Goal: Check status: Check status

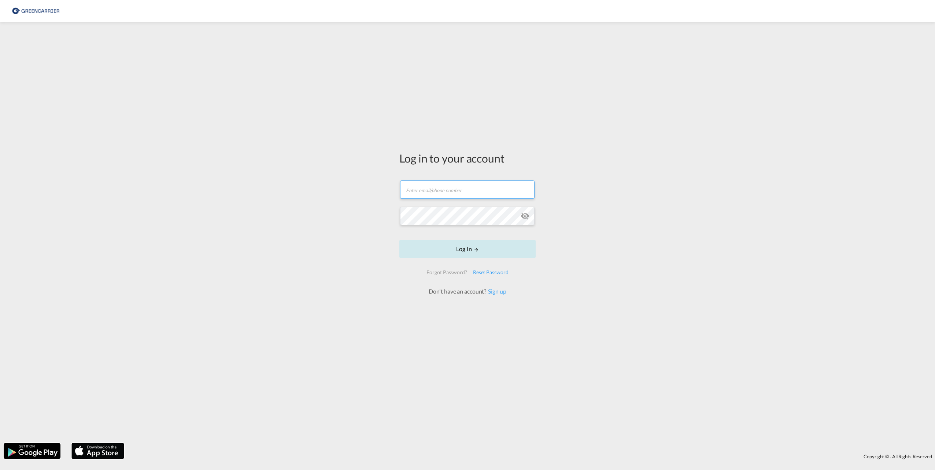
type input "[EMAIL_ADDRESS][DOMAIN_NAME]"
click at [489, 254] on button "Log In" at bounding box center [467, 249] width 136 height 18
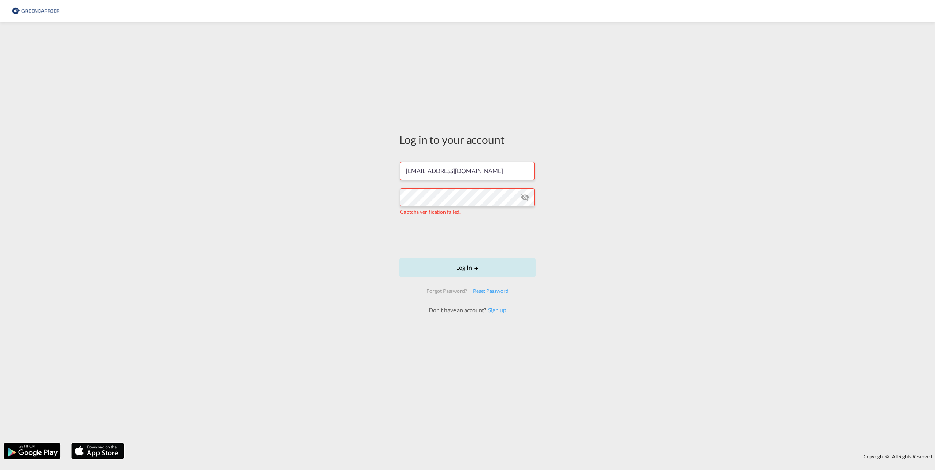
click at [430, 268] on button "Log In" at bounding box center [467, 268] width 136 height 18
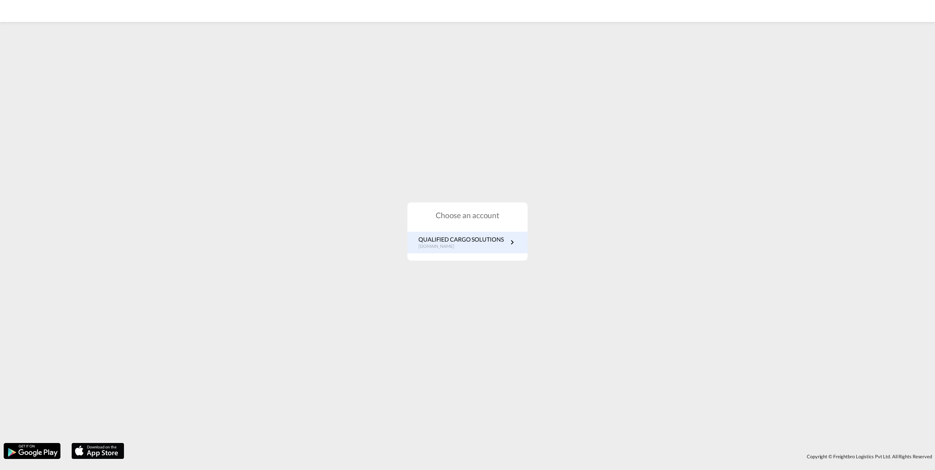
click at [473, 238] on p "QUALIFIED CARGO SOLUTIONS" at bounding box center [460, 240] width 85 height 8
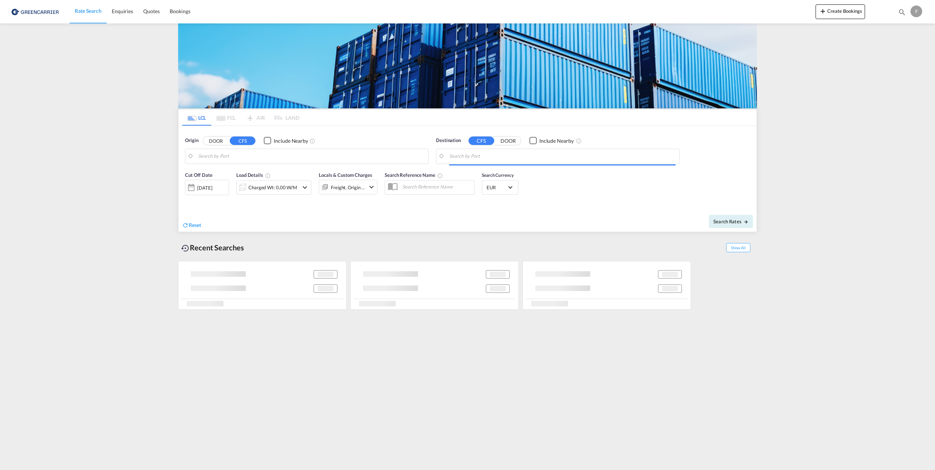
type input "[GEOGRAPHIC_DATA], [GEOGRAPHIC_DATA]"
type input "[GEOGRAPHIC_DATA], MXVER"
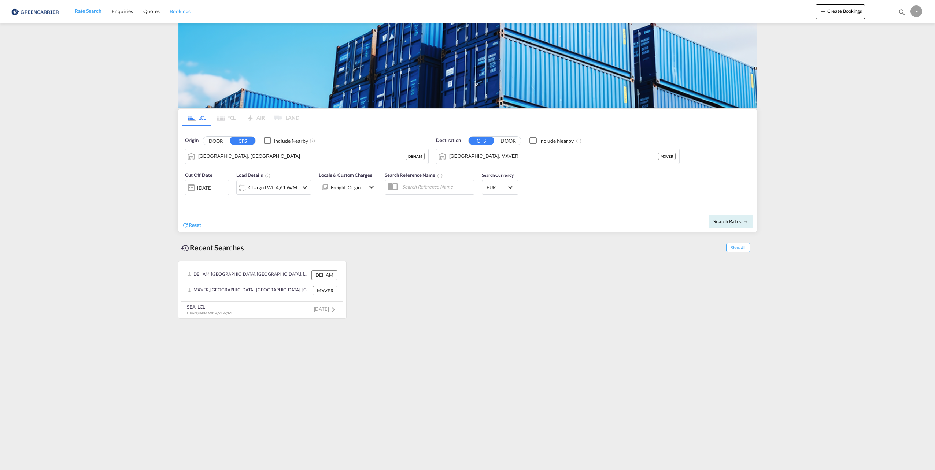
click at [182, 17] on link "Bookings" at bounding box center [179, 12] width 31 height 24
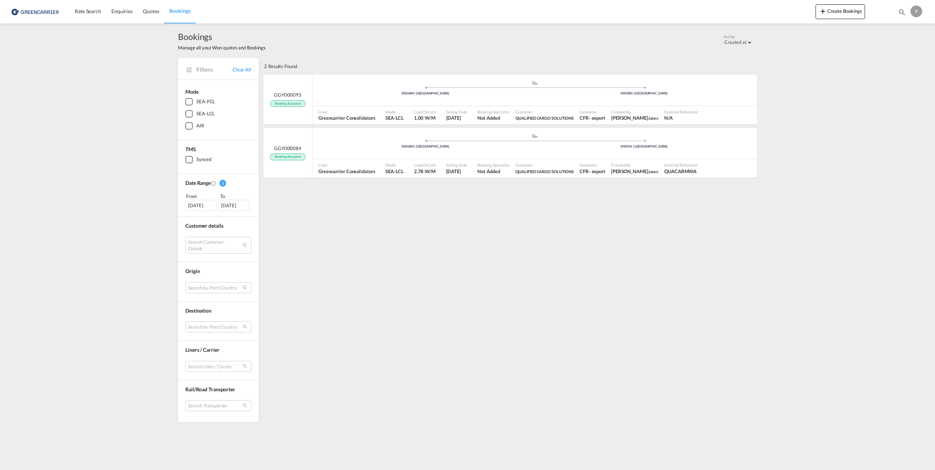
click at [903, 12] on md-icon "icon-magnify" at bounding box center [902, 12] width 8 height 8
click at [860, 12] on input at bounding box center [846, 11] width 91 height 13
paste input "SGBDCGP052660"
type input "SGBDCGP052660"
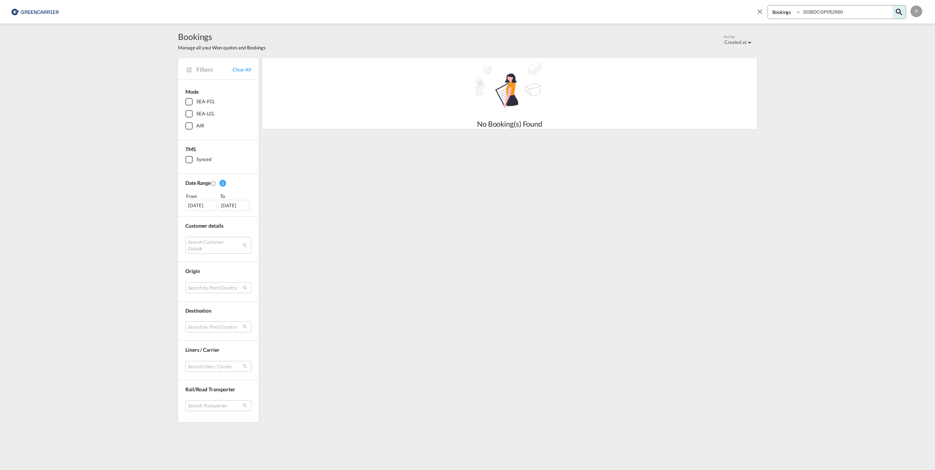
click at [759, 10] on md-icon "icon-close" at bounding box center [760, 11] width 8 height 8
click at [914, 14] on div "F" at bounding box center [916, 11] width 12 height 12
click at [285, 45] on md-backdrop at bounding box center [467, 235] width 935 height 470
